Goal: Task Accomplishment & Management: Complete application form

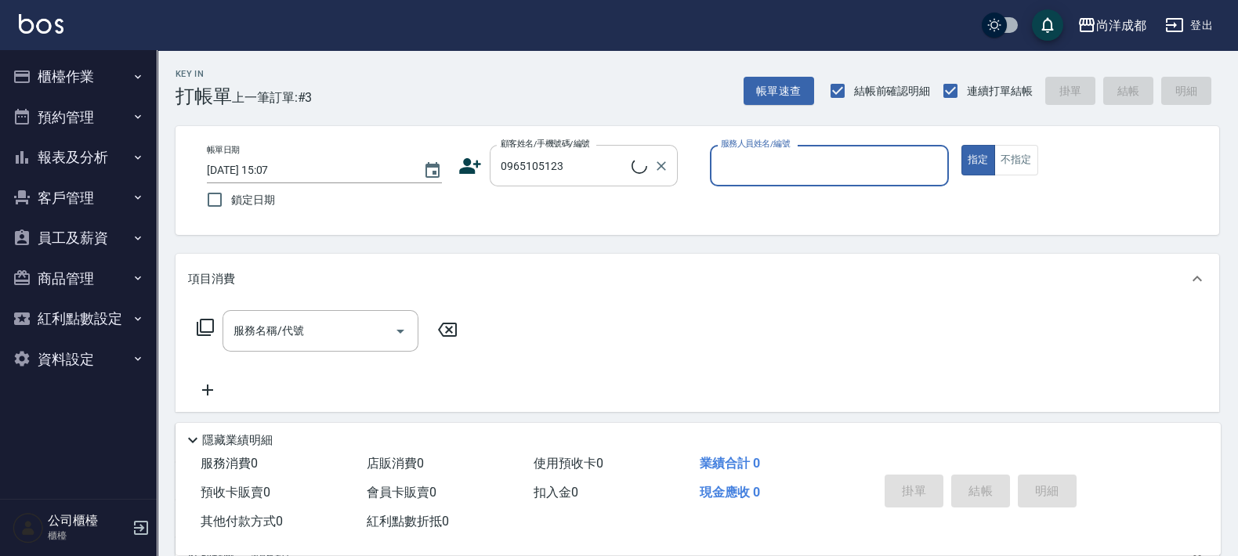
type input "[PERSON_NAME]/0965105123/null"
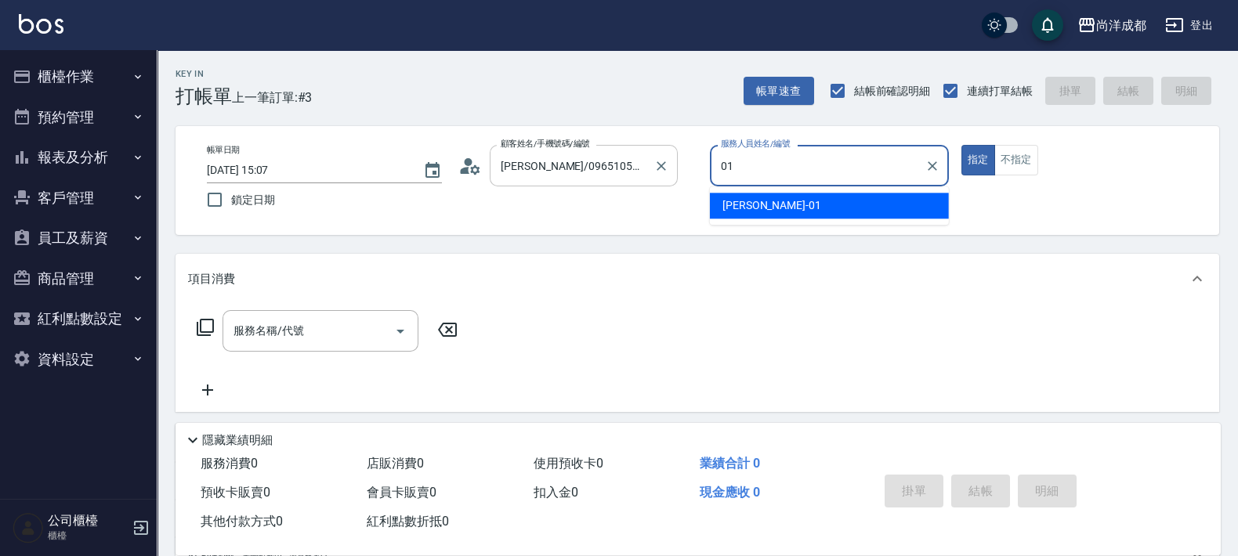
type input "[PERSON_NAME]-01"
type button "true"
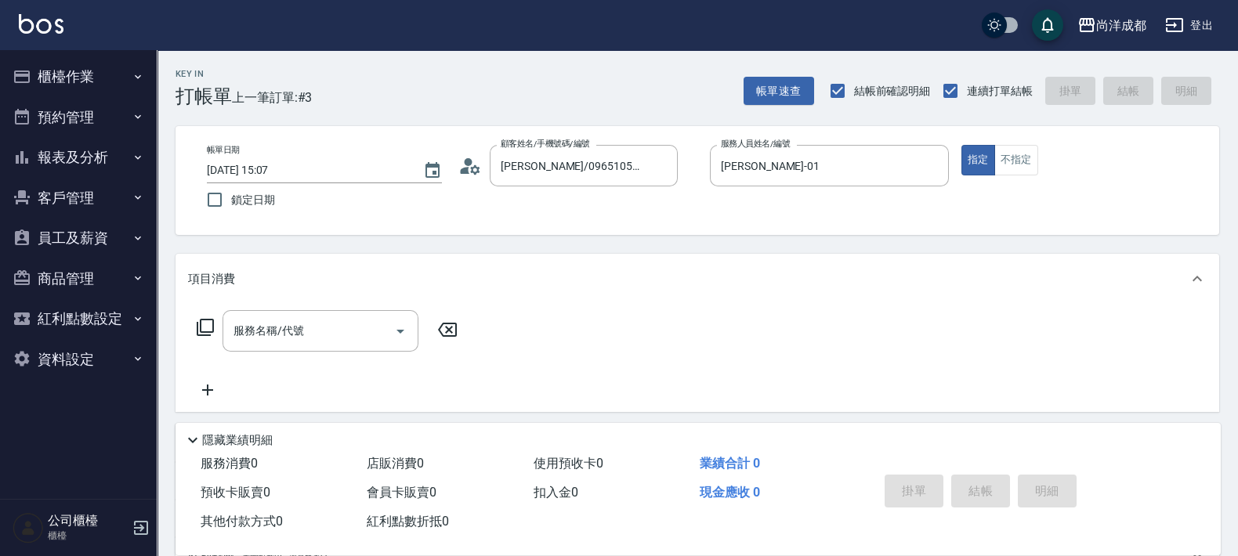
click at [475, 165] on icon at bounding box center [474, 169] width 9 height 9
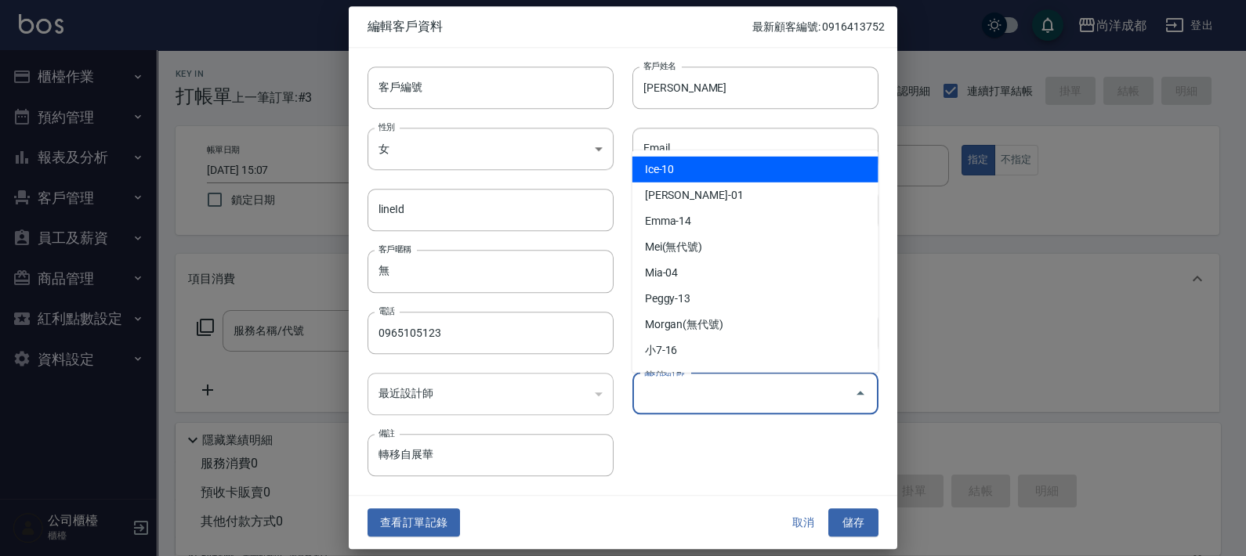
click at [743, 380] on input "偏好設計師" at bounding box center [743, 393] width 208 height 27
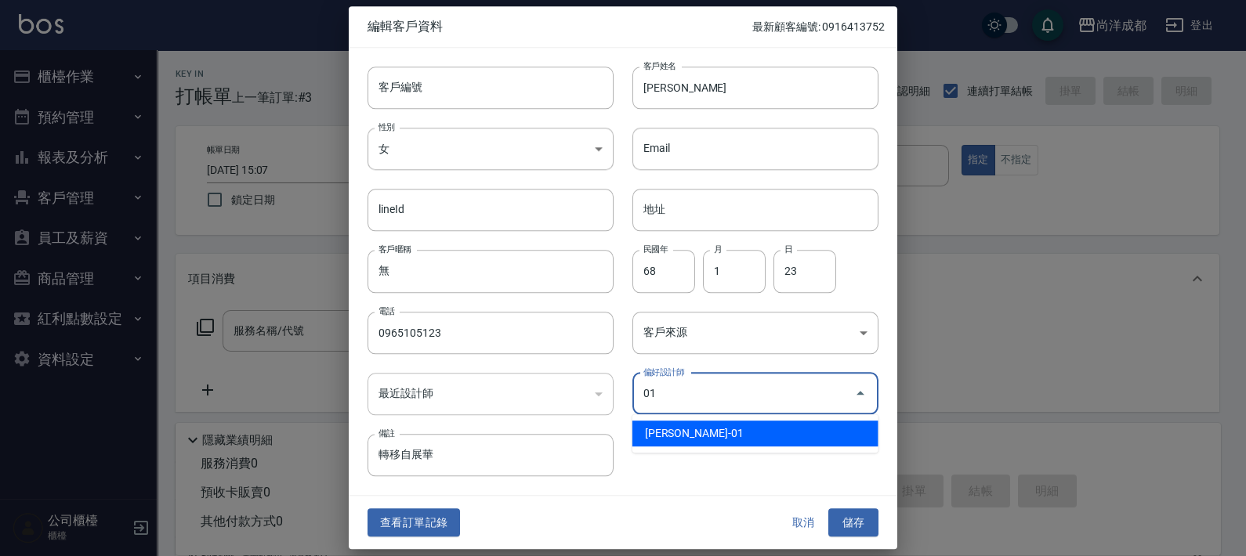
type input "[PERSON_NAME]"
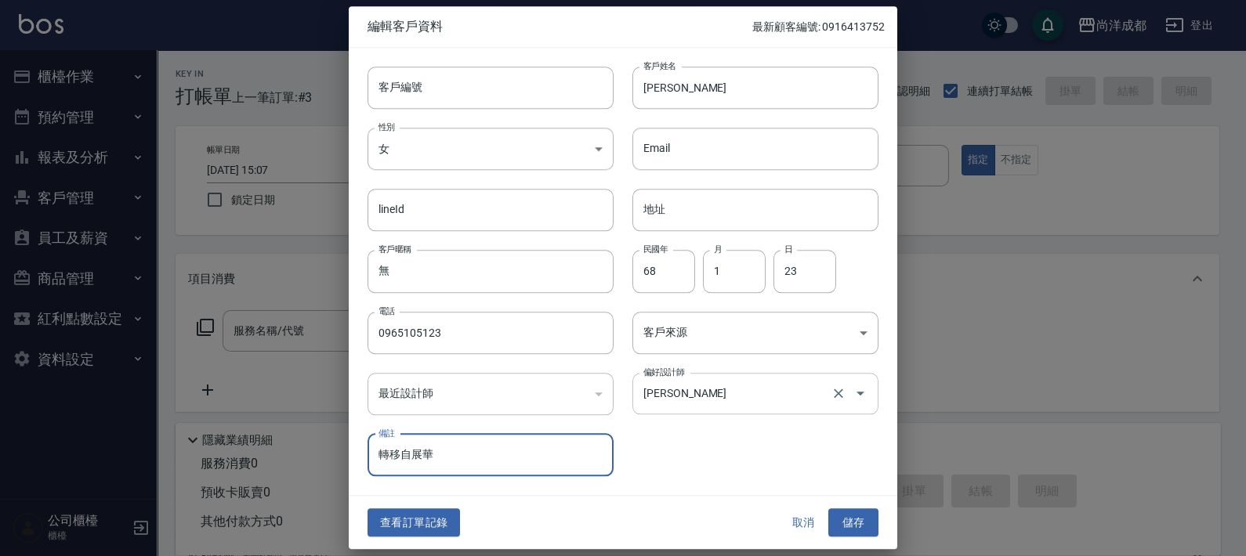
click at [828, 508] on button "儲存" at bounding box center [853, 522] width 50 height 29
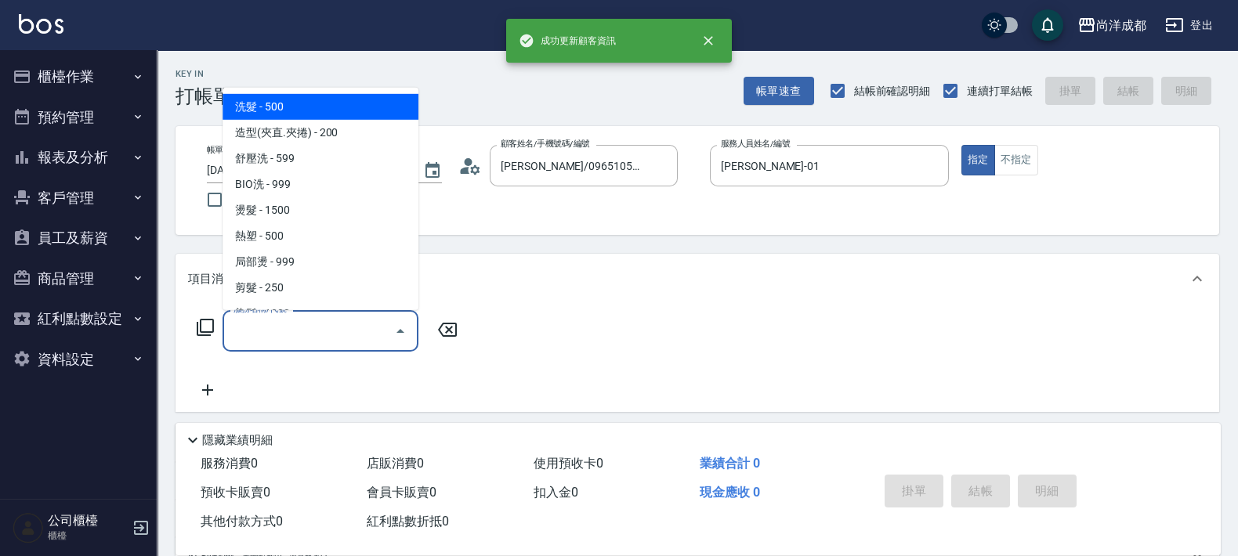
click at [368, 341] on input "服務名稱/代號" at bounding box center [309, 330] width 158 height 27
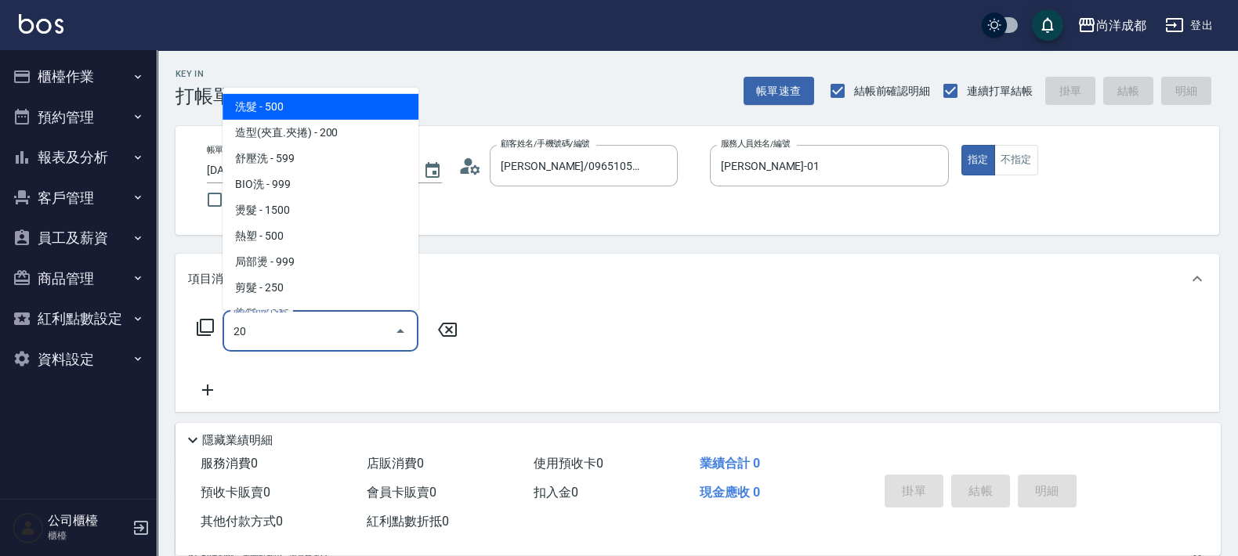
type input "201"
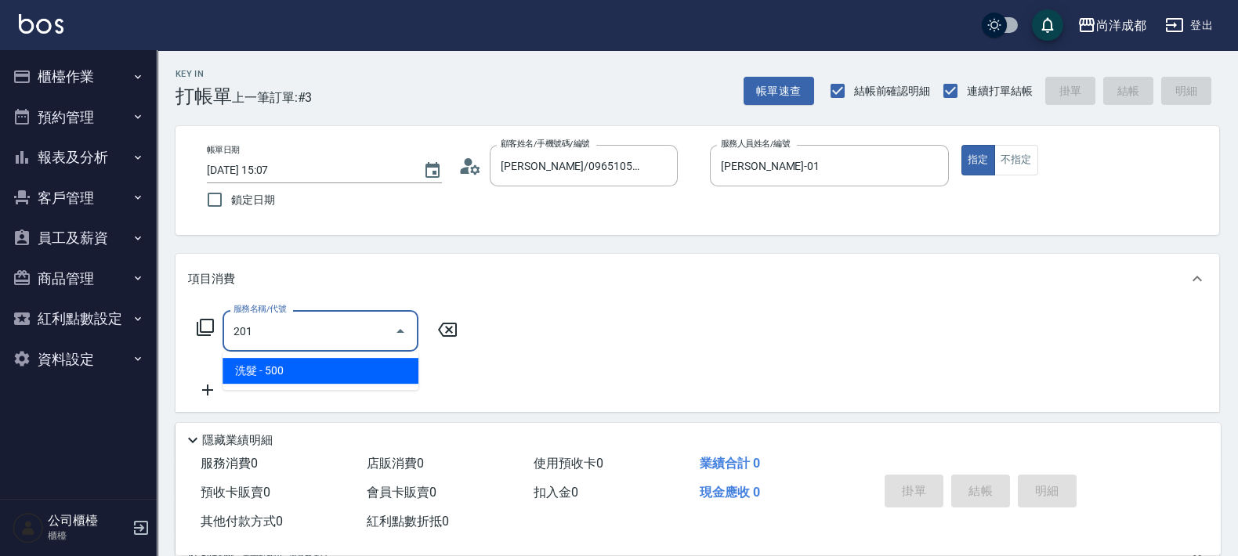
type input "50"
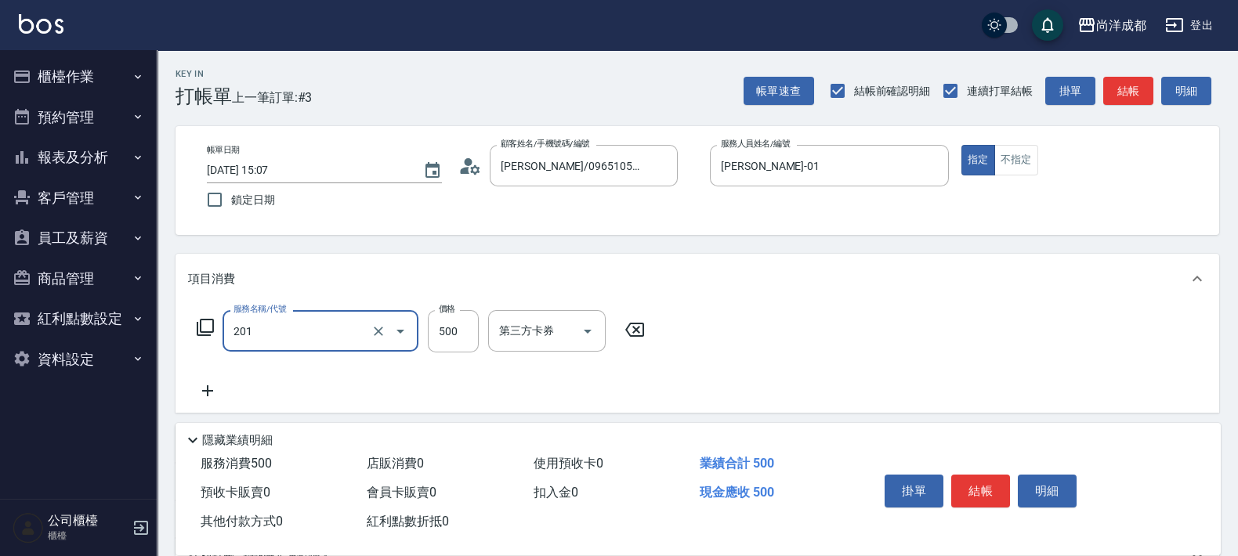
type input "洗髮(201)"
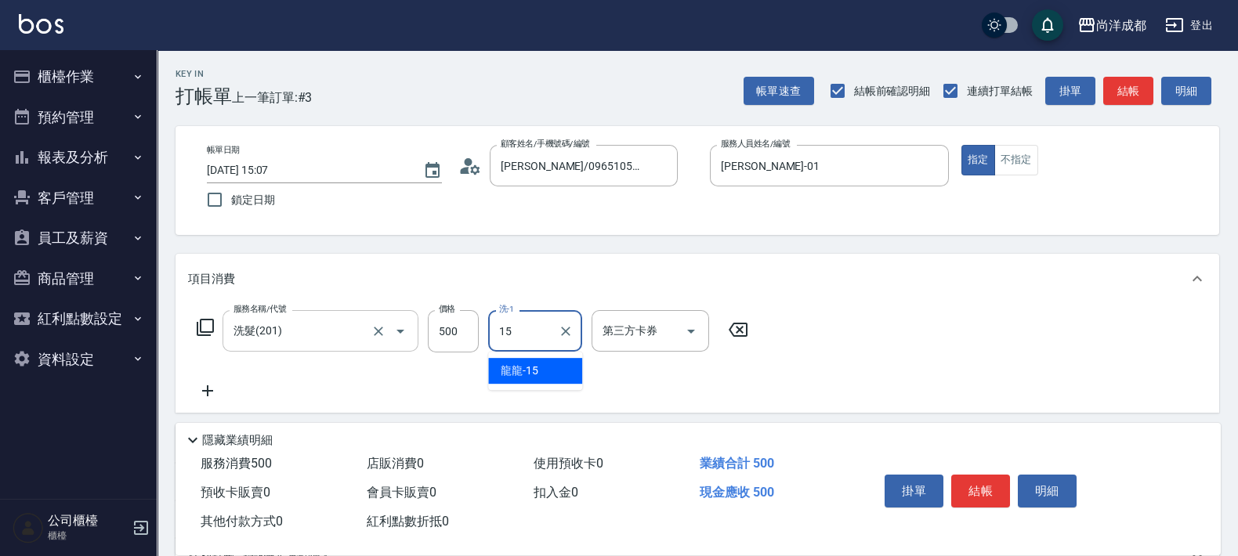
type input "龍龍-15"
drag, startPoint x: 573, startPoint y: 253, endPoint x: 573, endPoint y: 263, distance: 10.2
click at [573, 255] on div "項目消費" at bounding box center [696, 279] width 1043 height 50
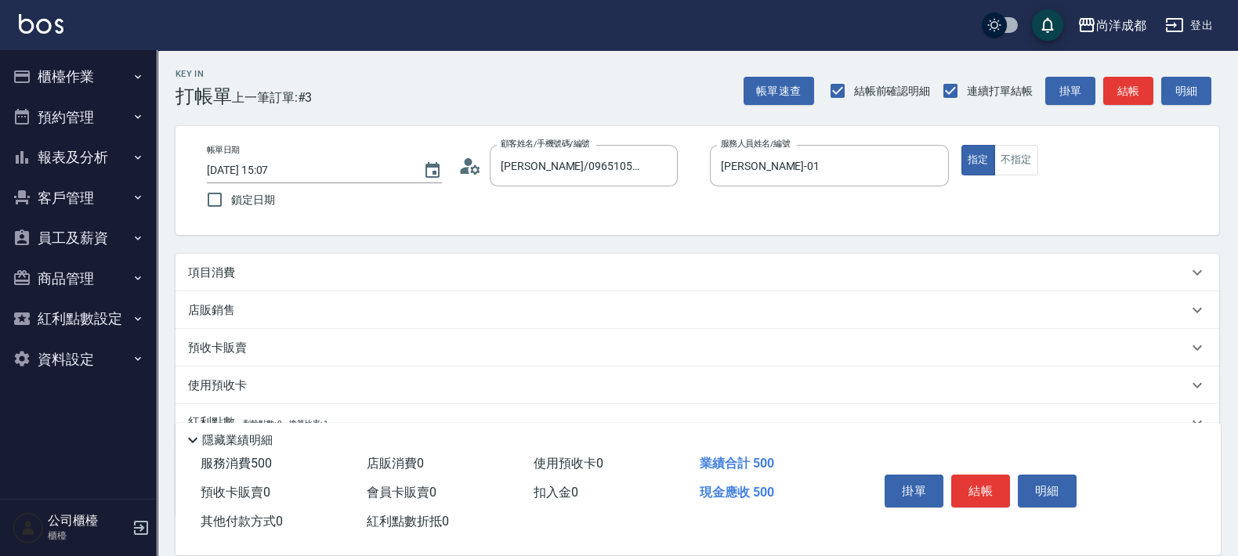
drag, startPoint x: 226, startPoint y: 274, endPoint x: 233, endPoint y: 281, distance: 10.5
click at [225, 277] on p "項目消費" at bounding box center [211, 273] width 47 height 16
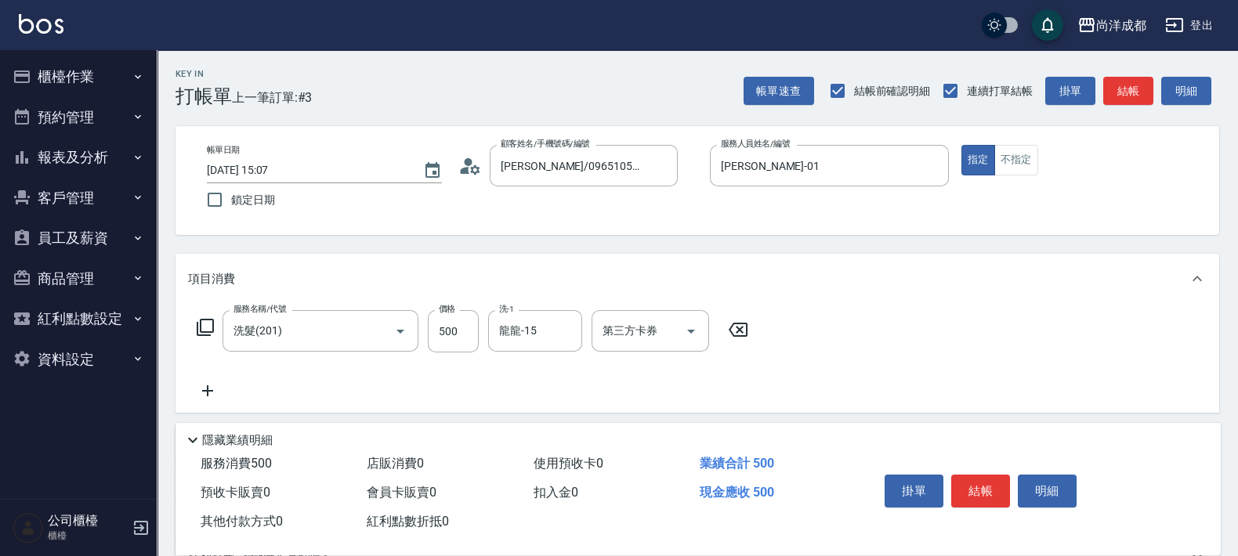
click at [209, 398] on icon at bounding box center [207, 390] width 39 height 19
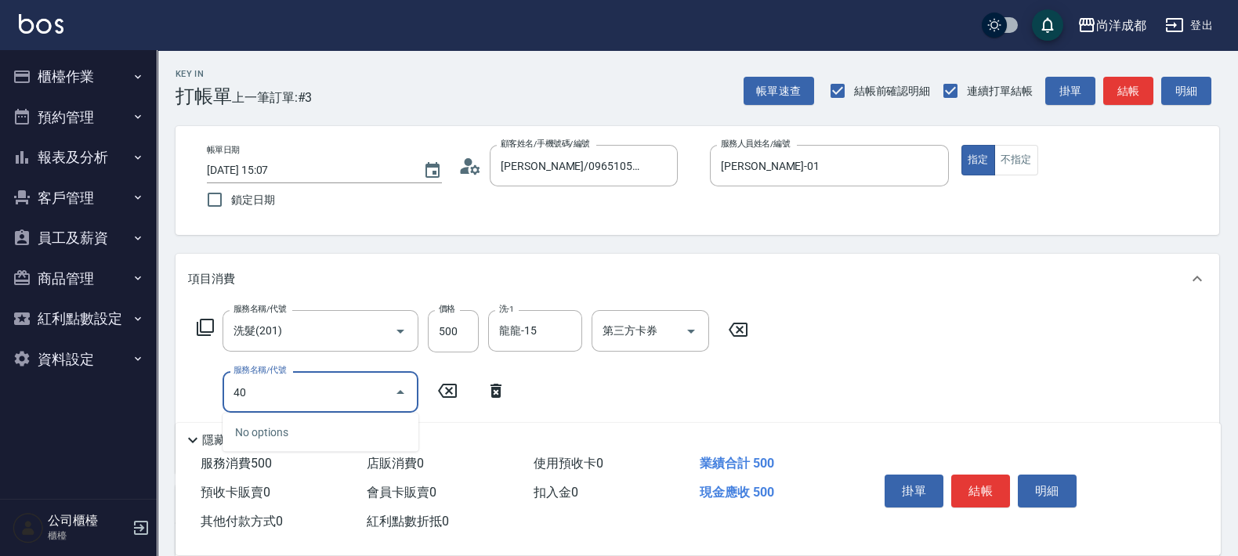
type input "401"
type input "70"
type input "剪髮(401)"
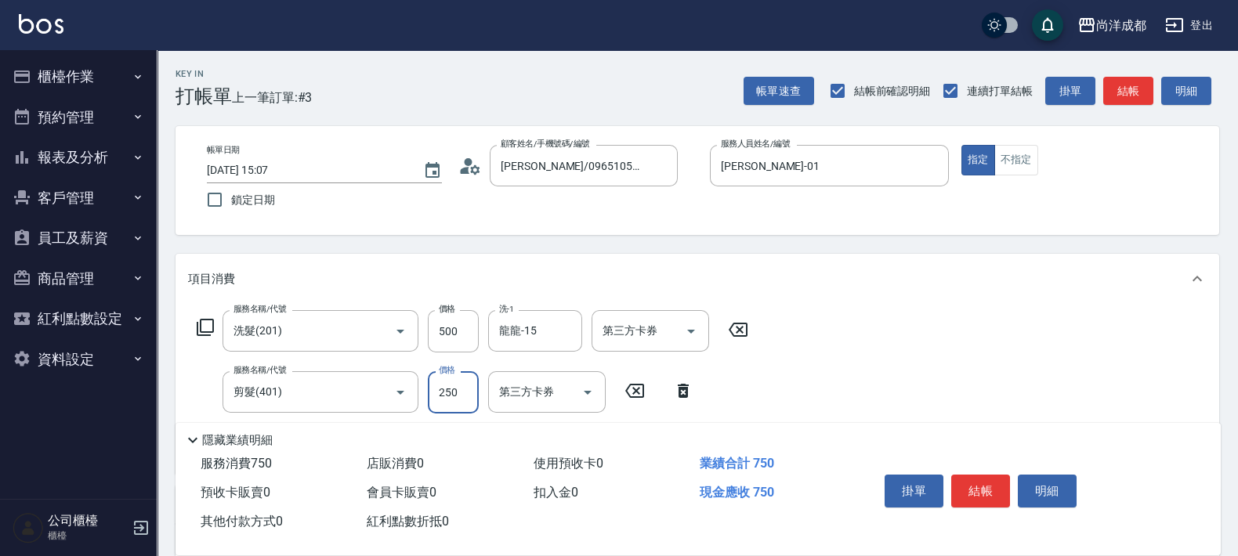
type input "1"
type input "50"
type input "10"
type input "60"
type input "1000"
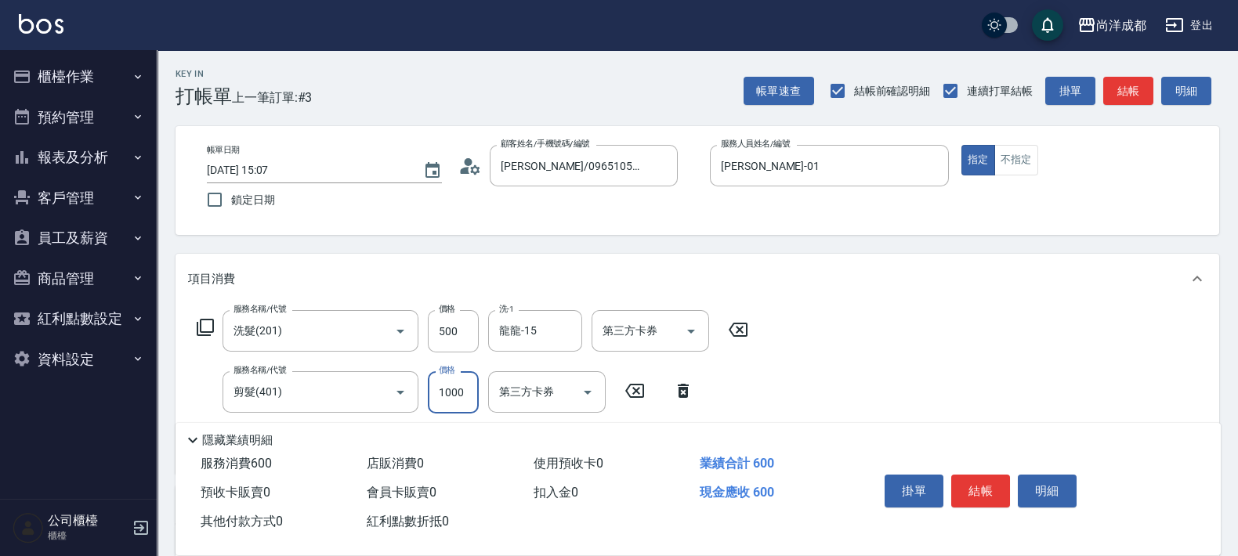
type input "150"
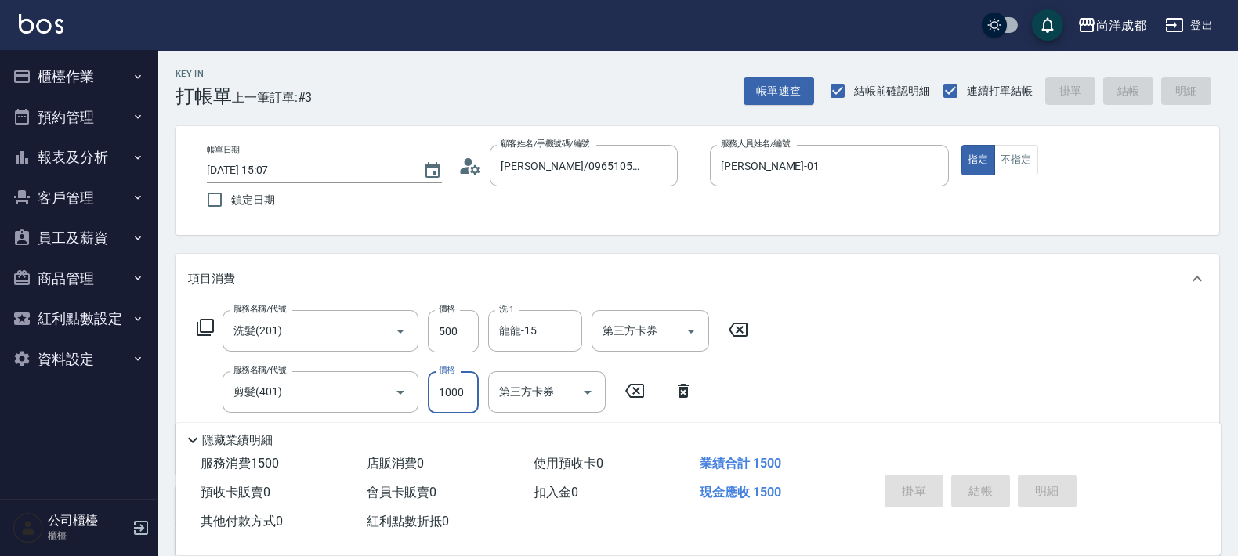
type input "0"
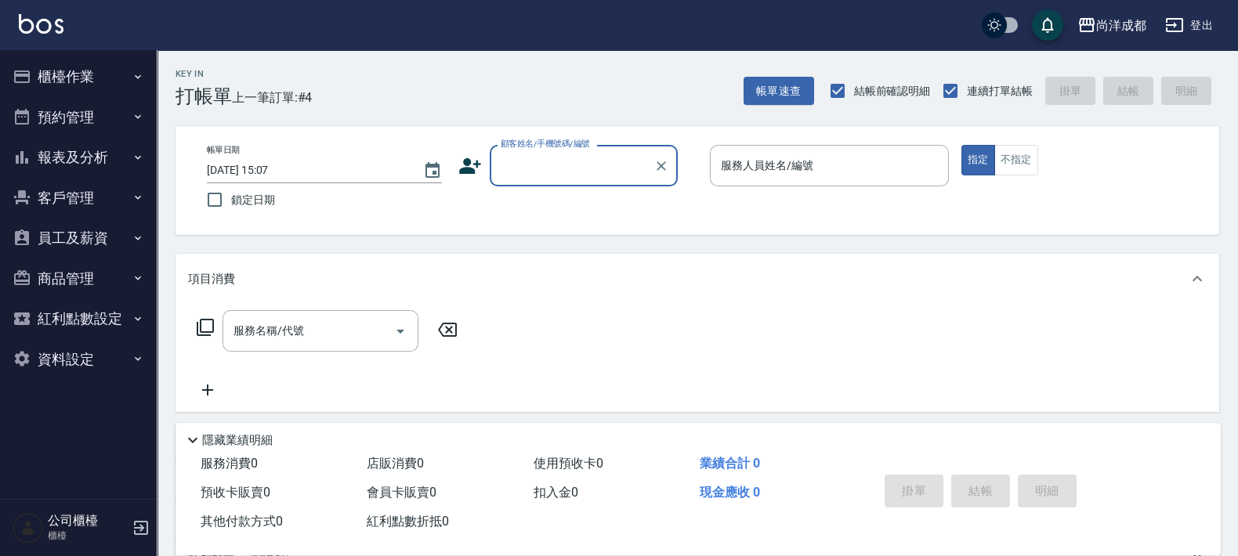
click at [43, 74] on button "櫃檯作業" at bounding box center [78, 76] width 144 height 41
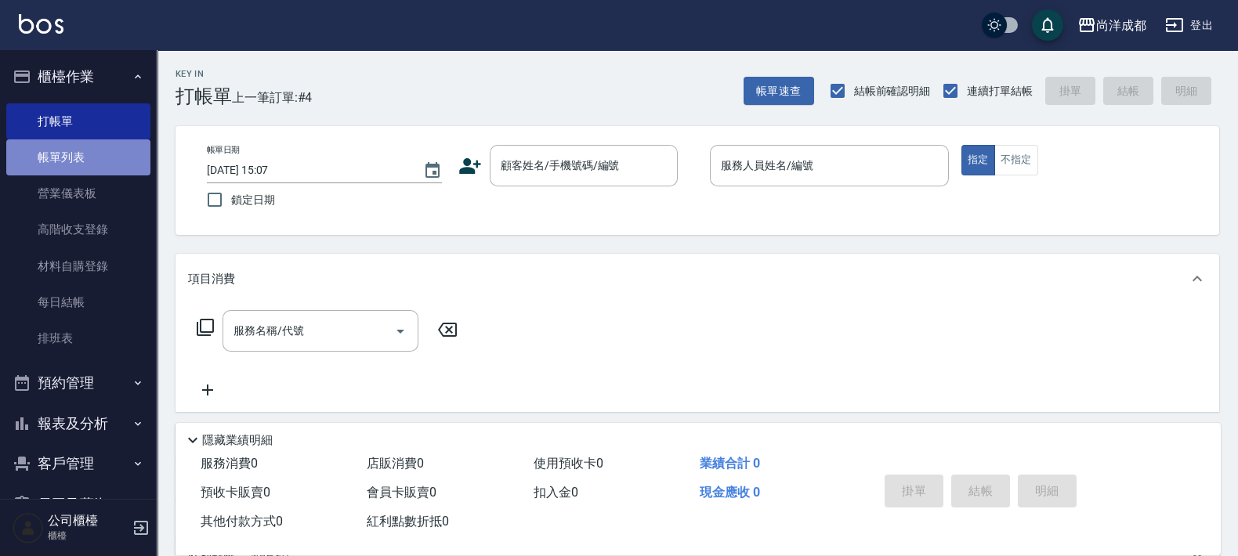
click at [90, 161] on link "帳單列表" at bounding box center [78, 157] width 144 height 36
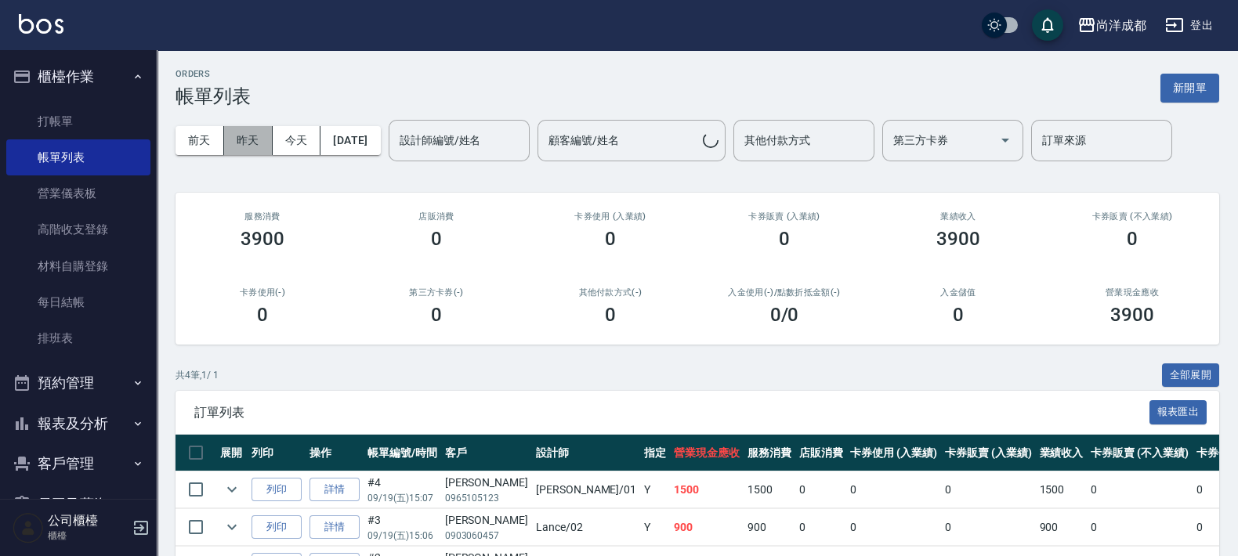
click at [251, 141] on button "昨天" at bounding box center [248, 140] width 49 height 29
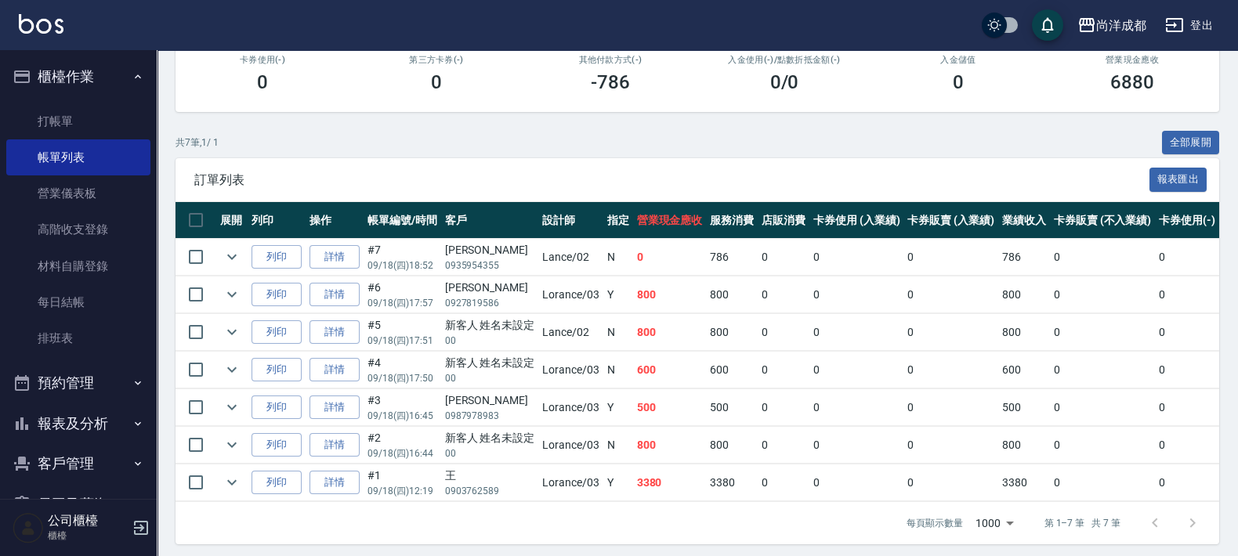
scroll to position [252, 0]
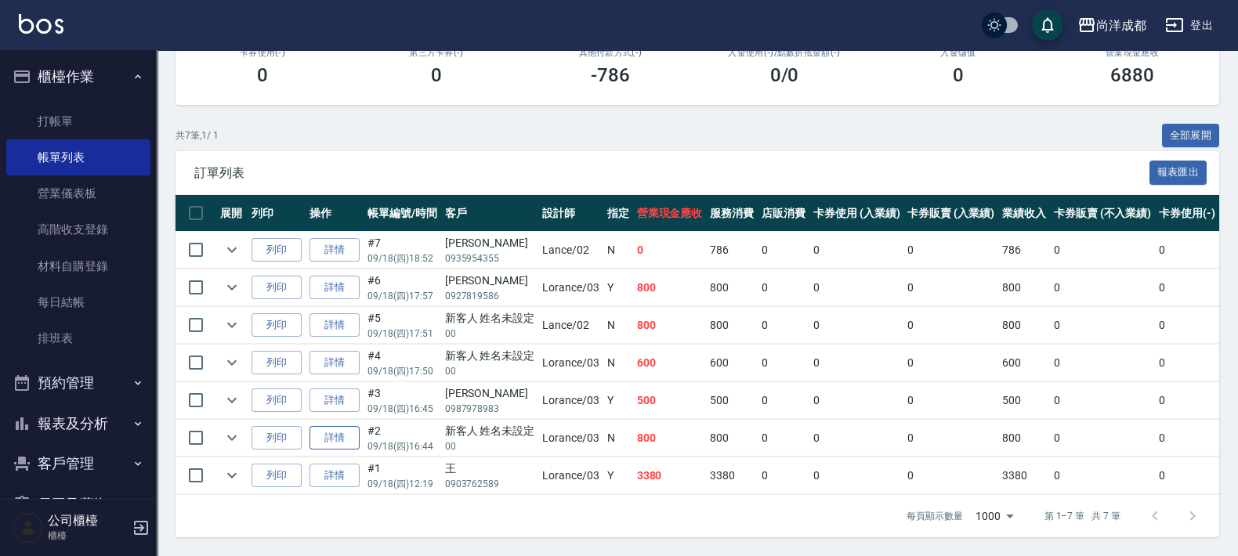
click at [339, 427] on link "詳情" at bounding box center [334, 438] width 50 height 24
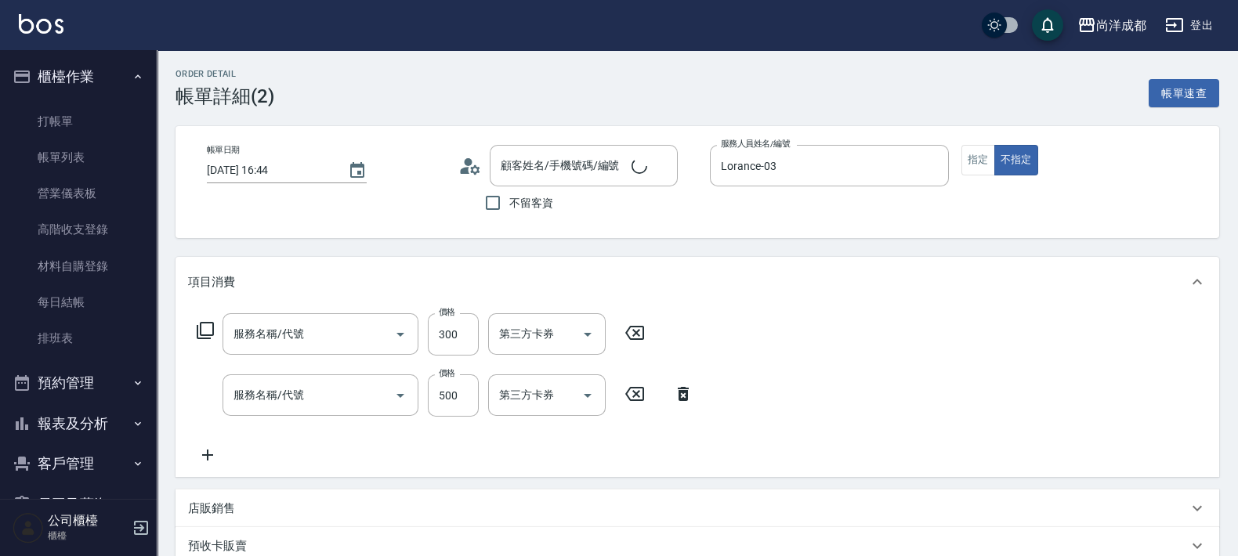
type input "[DATE] 16:44"
type input "Lorance-03"
type input "80"
type input "剪髮(401)"
type input "洗髮(201)"
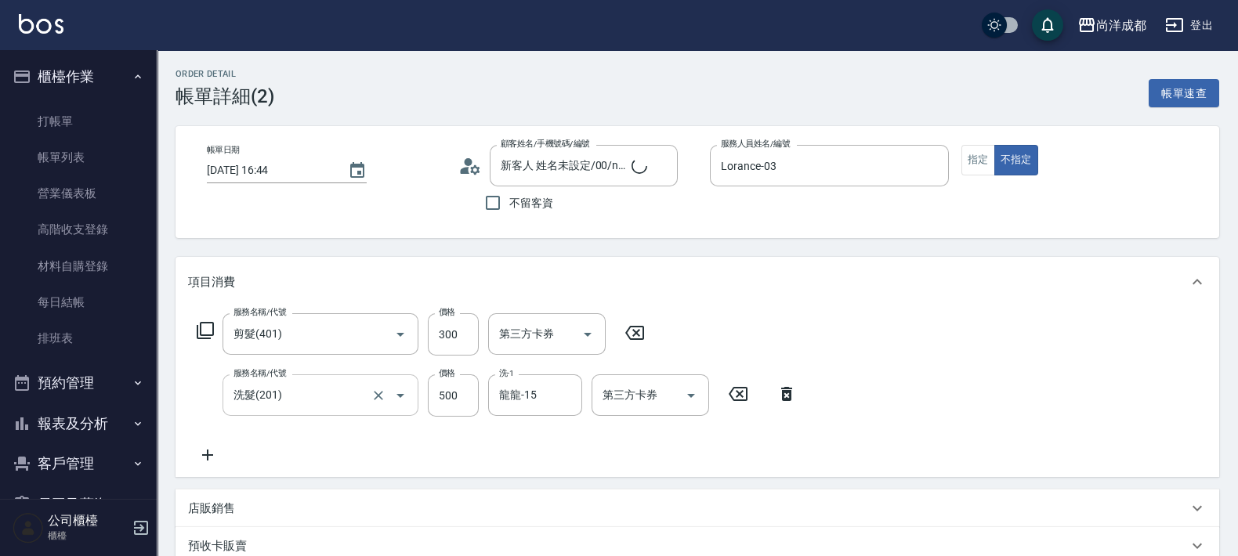
type input "新客人 姓名未設定/00/null"
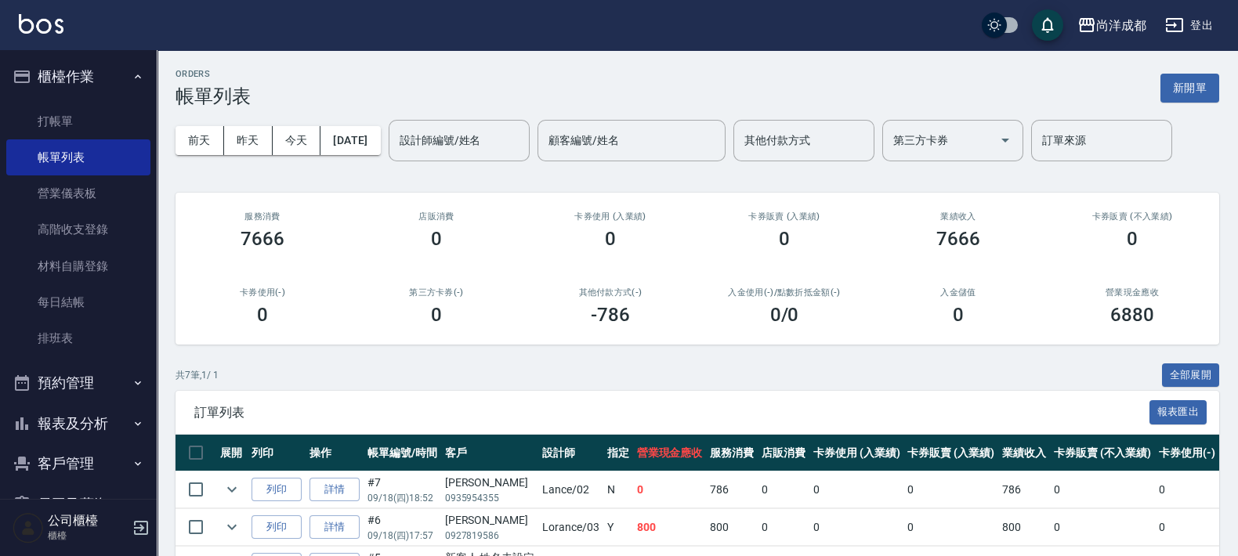
scroll to position [252, 0]
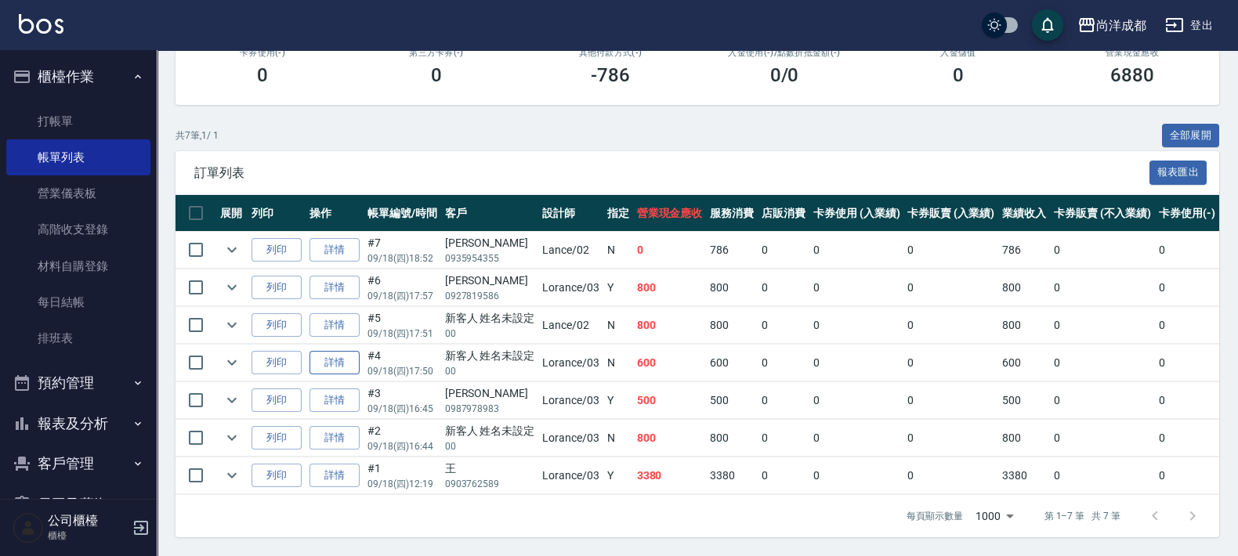
click at [347, 351] on link "詳情" at bounding box center [334, 363] width 50 height 24
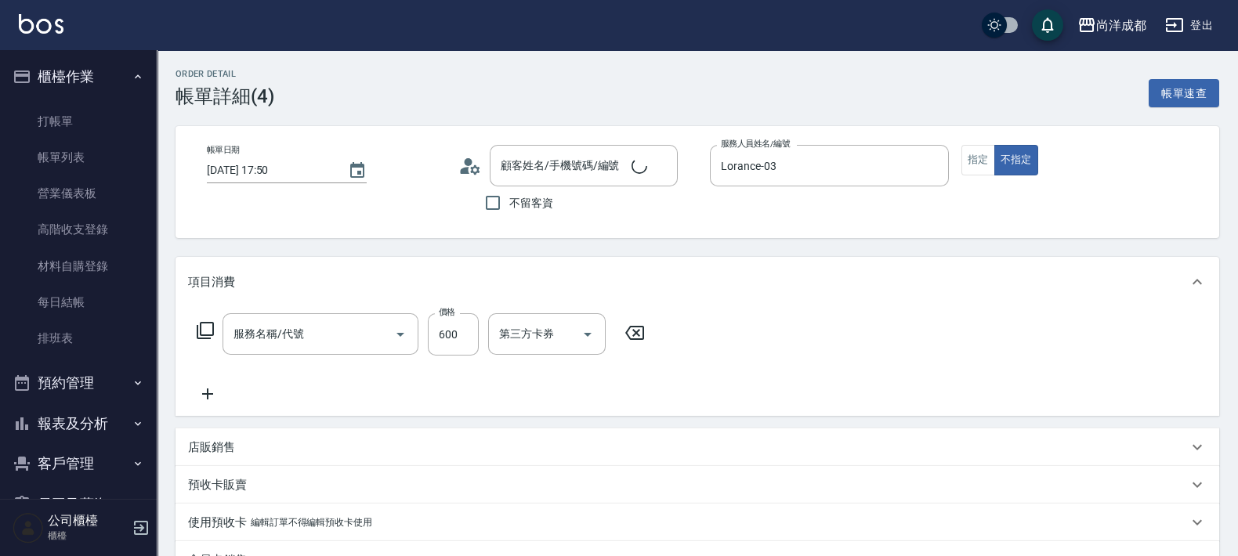
type input "[DATE] 17:50"
type input "Lorance-03"
type input "60"
type input "洗髮(201)"
type input "新客人 姓名未設定/00/null"
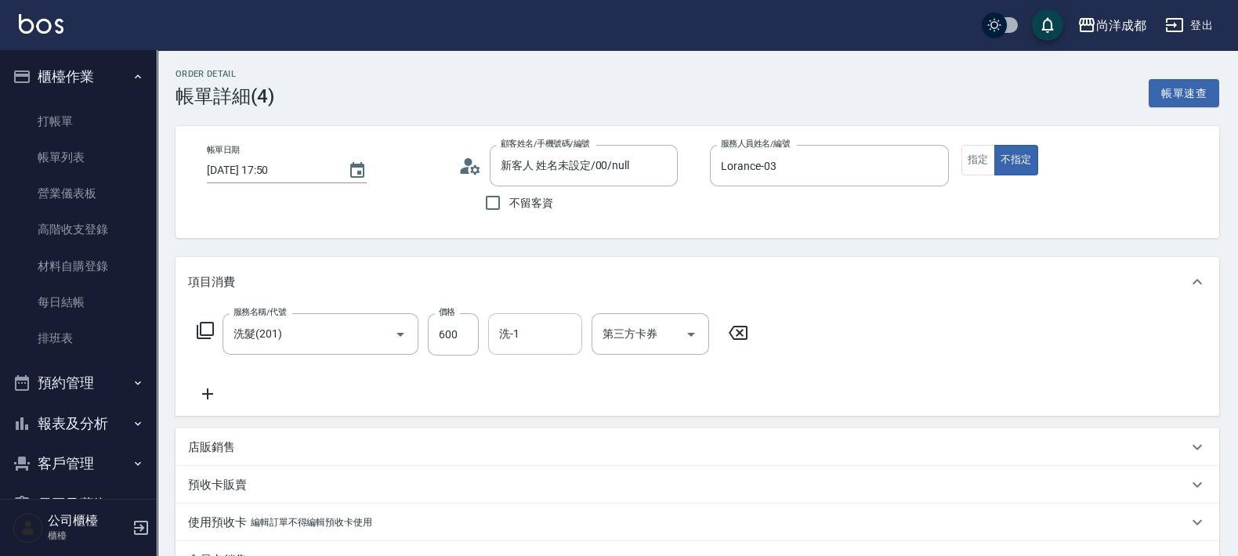
click at [536, 336] on input "洗-1" at bounding box center [535, 333] width 80 height 27
type input "龍龍-15"
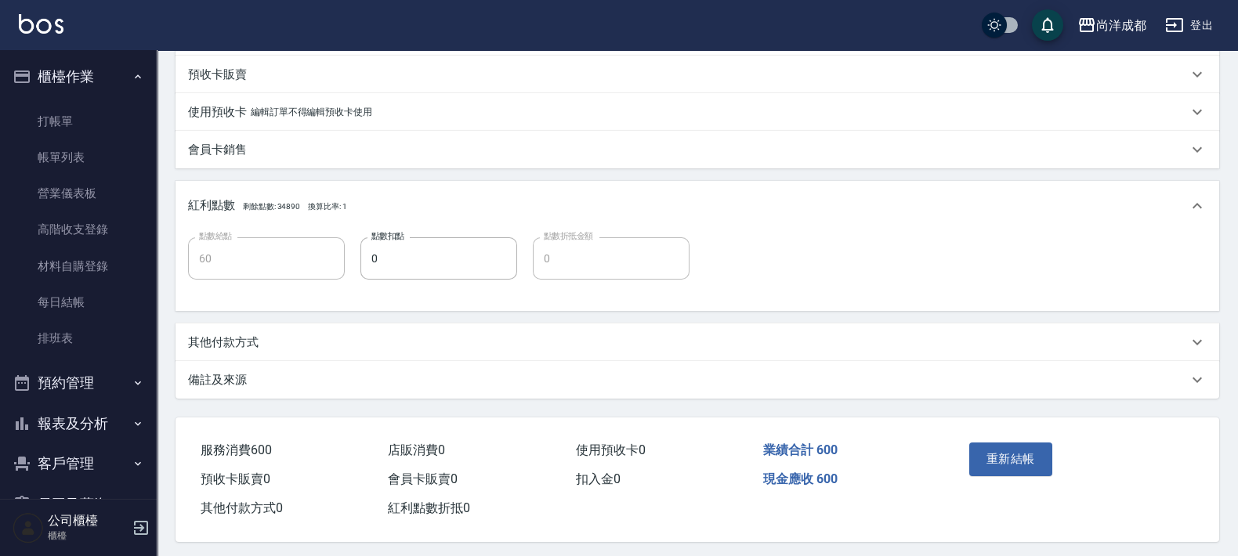
scroll to position [421, 0]
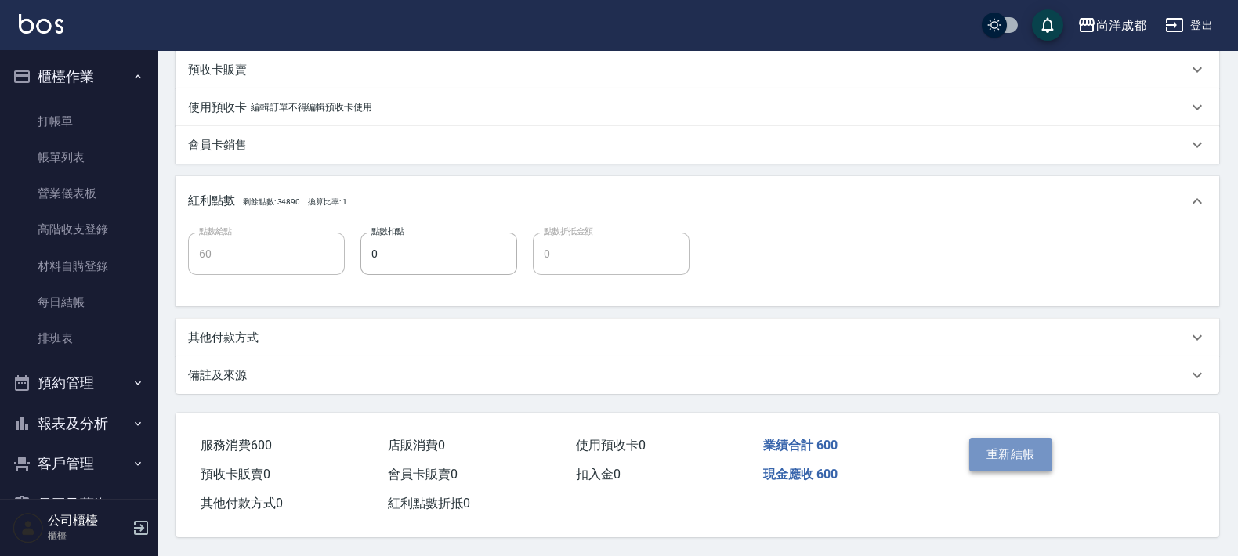
click at [996, 446] on button "重新結帳" at bounding box center [1010, 454] width 83 height 33
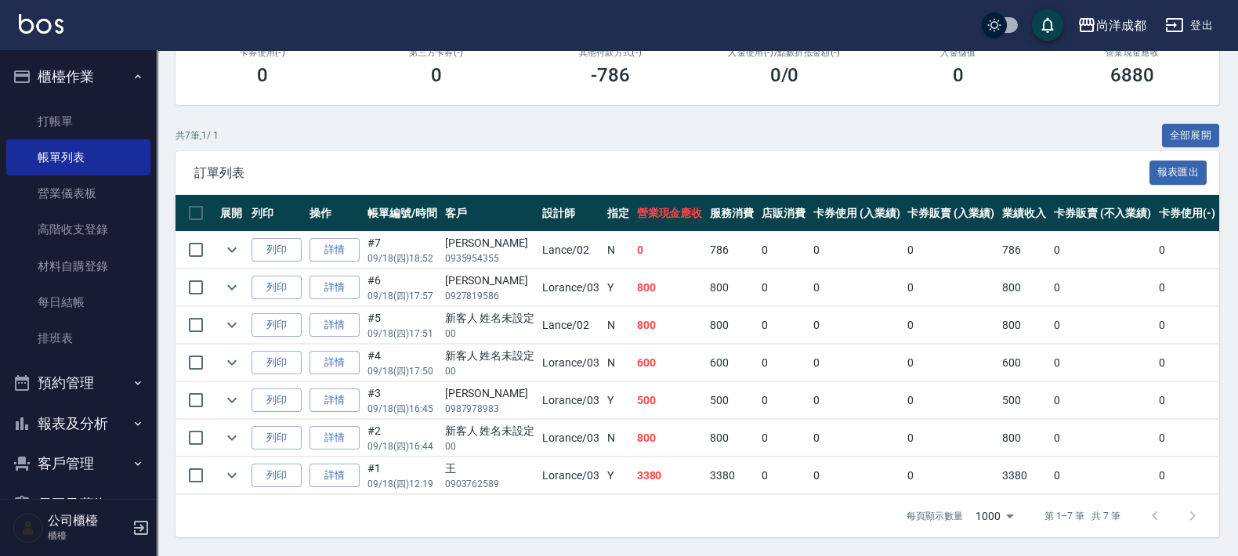
scroll to position [252, 0]
click at [322, 238] on link "詳情" at bounding box center [334, 250] width 50 height 24
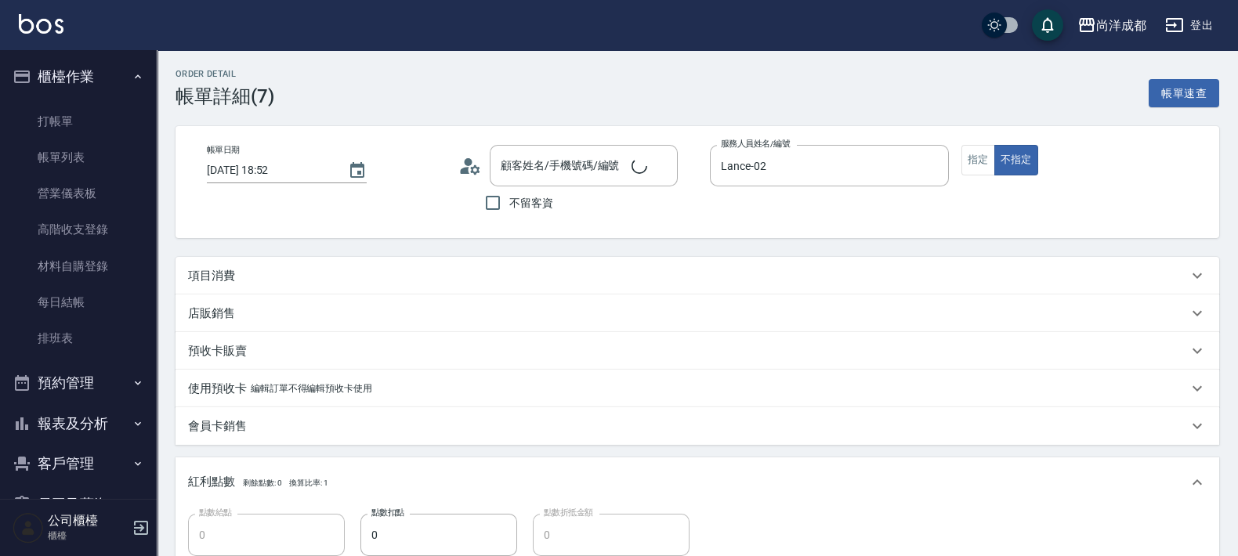
type input "[DATE] 18:52"
type input "Lance-02"
type input "0"
type input "[PERSON_NAME]/0935954355/"
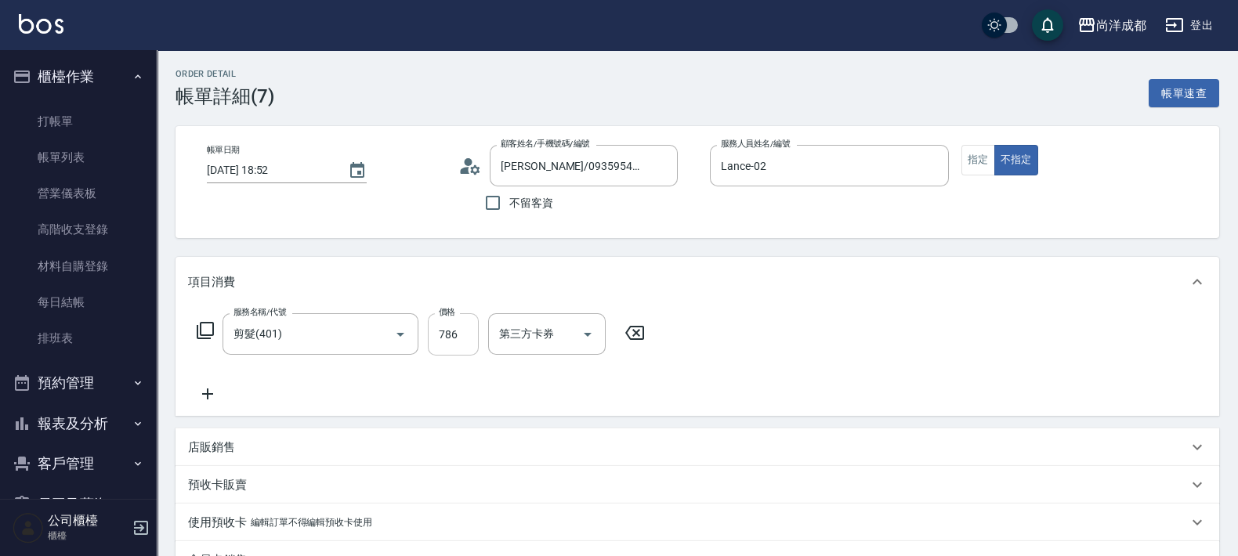
type input "剪髮(401)"
click at [208, 400] on icon at bounding box center [207, 394] width 39 height 19
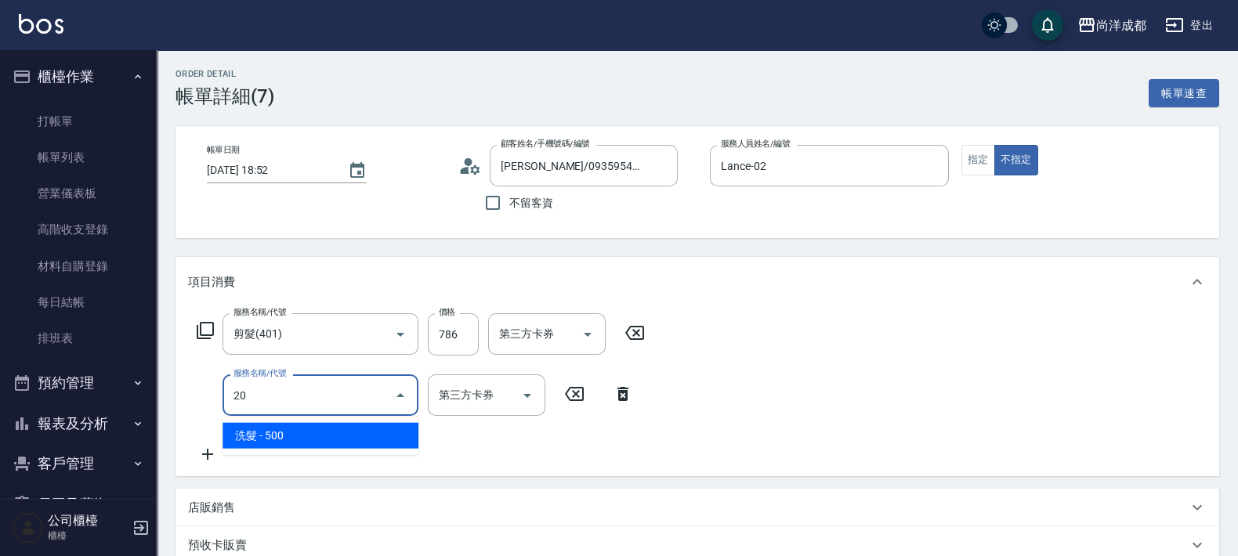
type input "201"
type input "50"
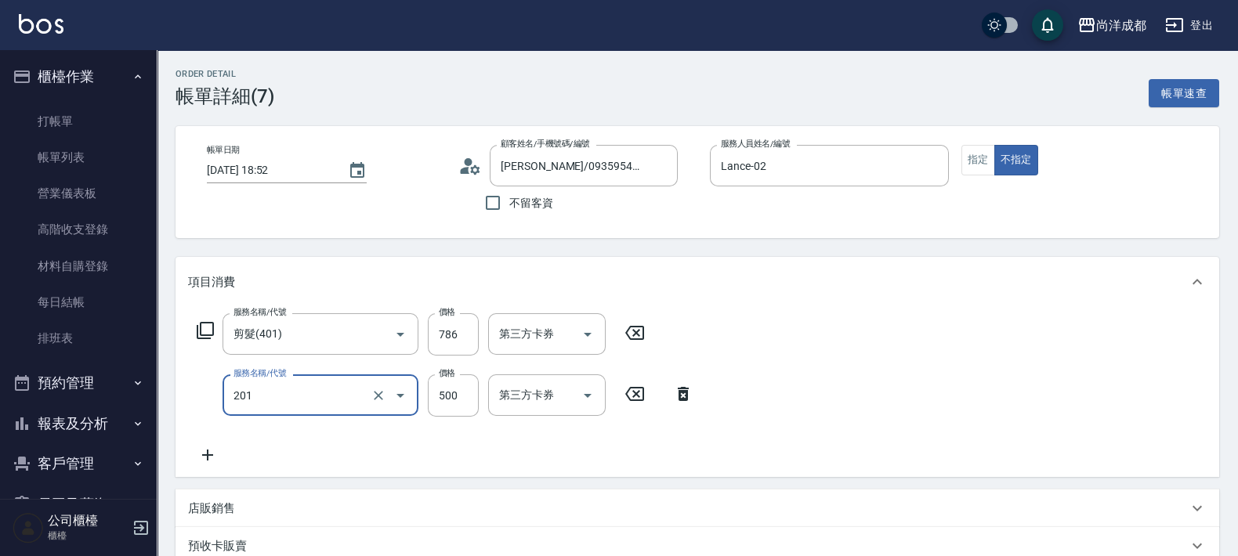
type input "洗髮(201)"
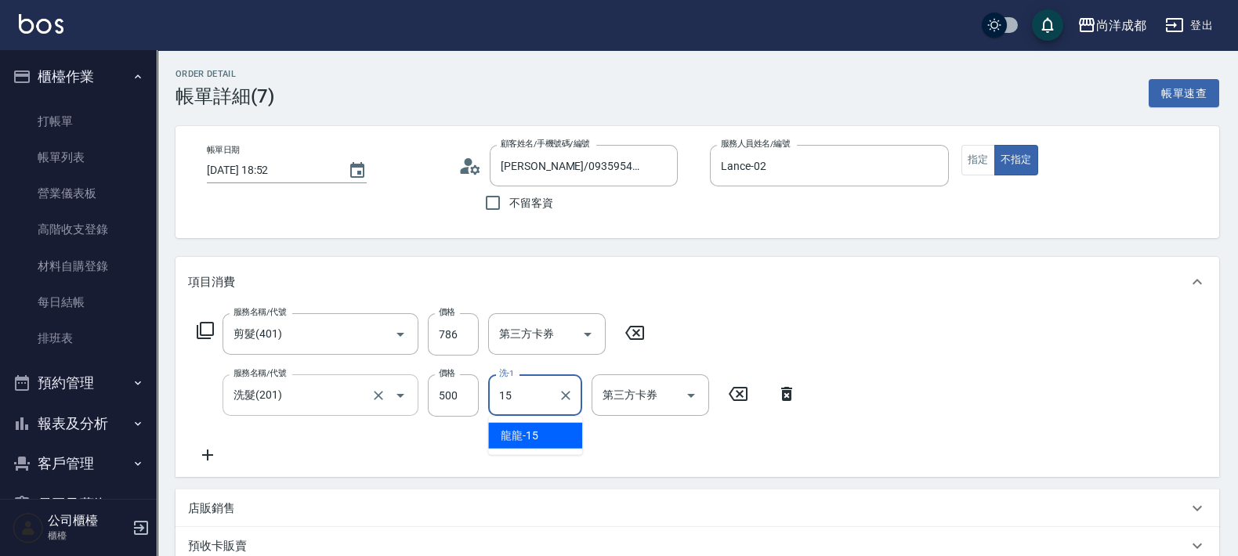
type input "龍龍-15"
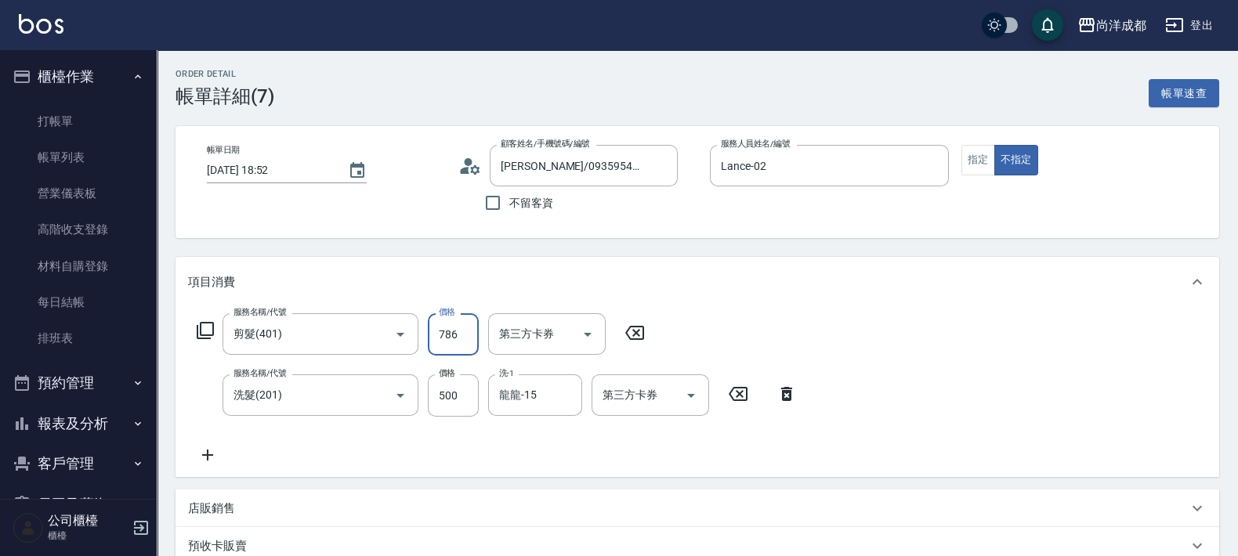
click at [458, 329] on input "786" at bounding box center [453, 334] width 51 height 42
type input "2"
type input "50"
type input "0"
type input "28"
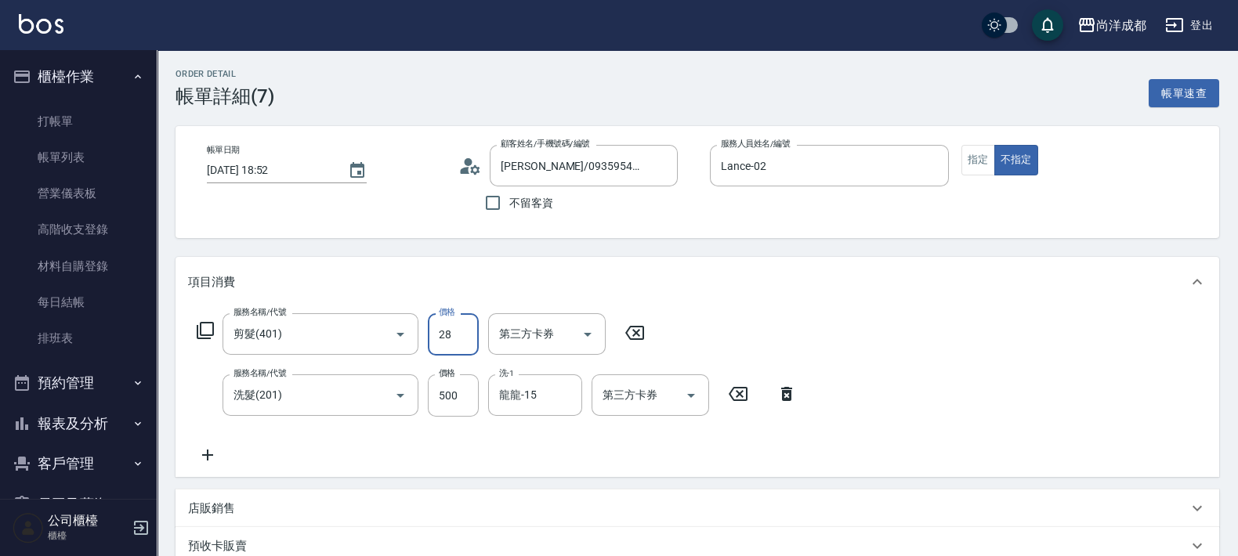
type input "70"
type input "286"
click at [781, 281] on div "項目消費" at bounding box center [688, 282] width 1000 height 16
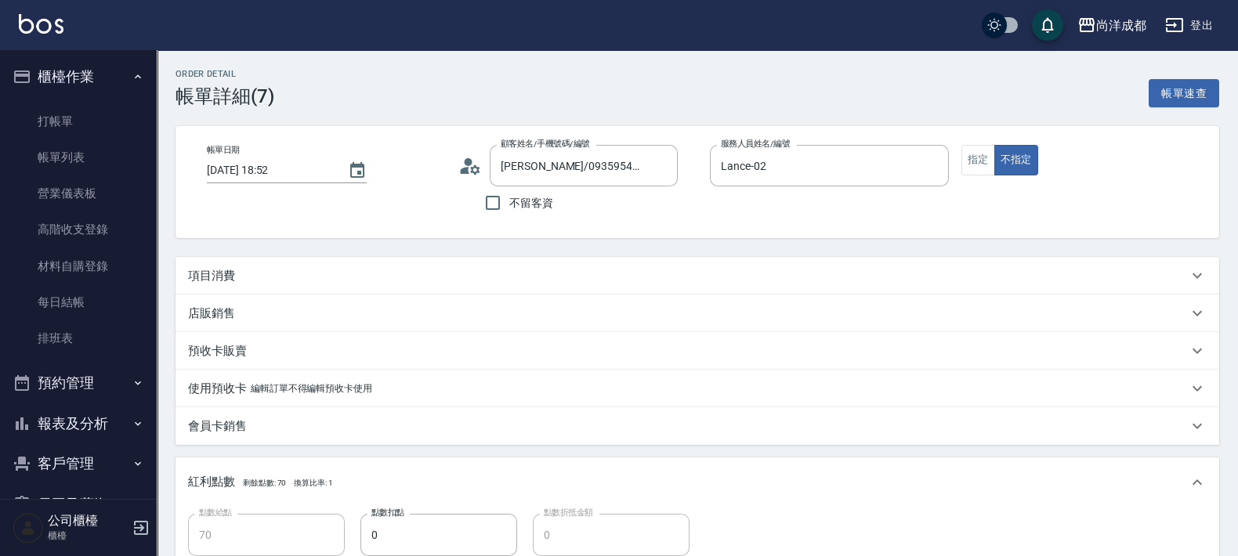
click at [209, 274] on p "項目消費" at bounding box center [211, 276] width 47 height 16
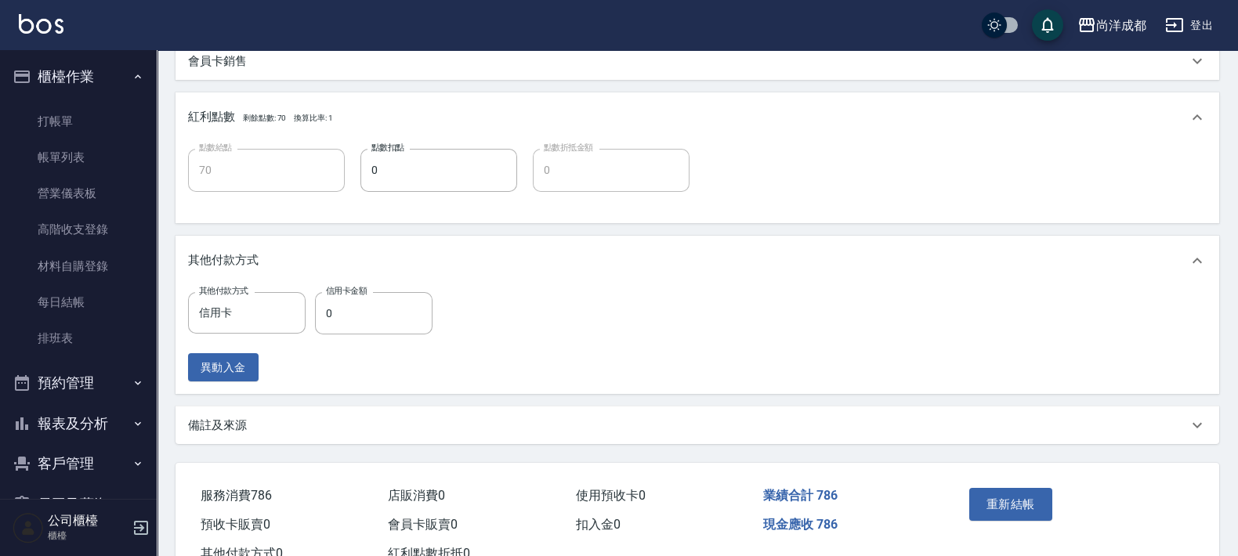
scroll to position [615, 0]
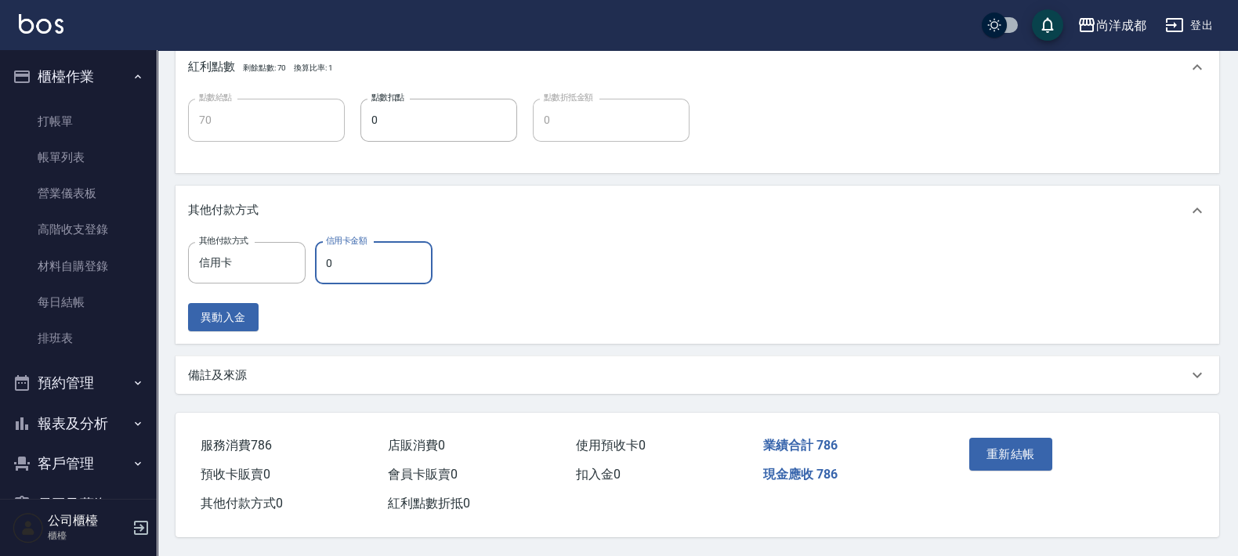
click at [358, 258] on input "0" at bounding box center [374, 263] width 118 height 42
type input "78"
type input "0"
type input "786"
click at [1038, 449] on button "重新結帳" at bounding box center [1010, 454] width 83 height 33
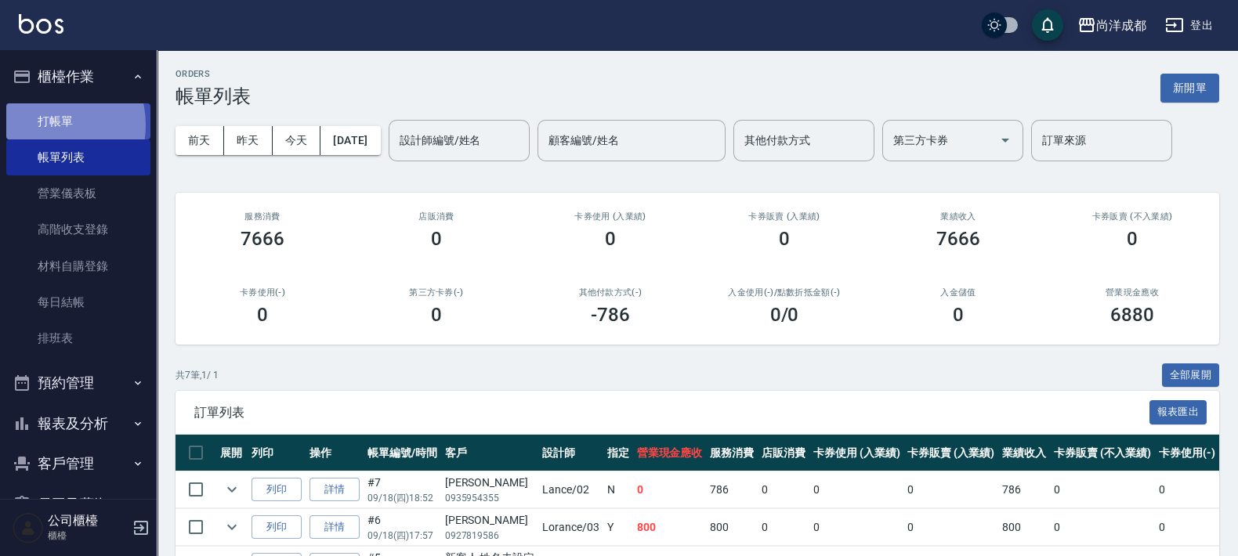
click at [47, 125] on link "打帳單" at bounding box center [78, 121] width 144 height 36
